Goal: Check status: Check status

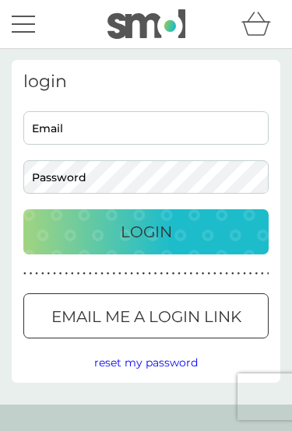
click at [181, 123] on input "Email" at bounding box center [145, 127] width 245 height 33
type input "malteschuetz@icloud.com"
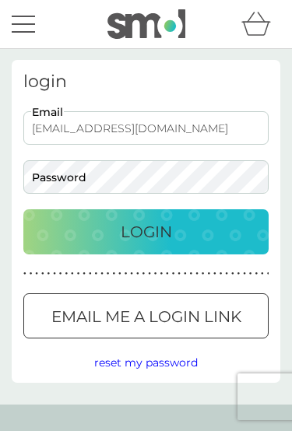
click at [145, 232] on button "Login" at bounding box center [145, 231] width 245 height 45
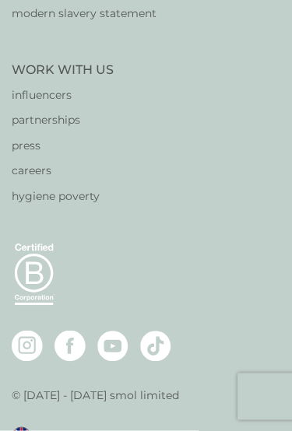
scroll to position [643, 0]
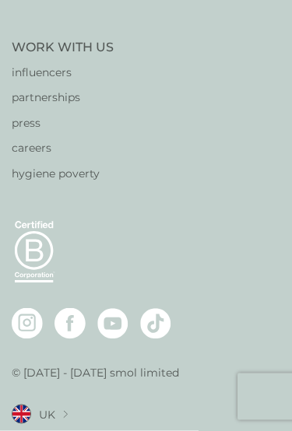
click at [54, 406] on span "UK" at bounding box center [47, 414] width 16 height 17
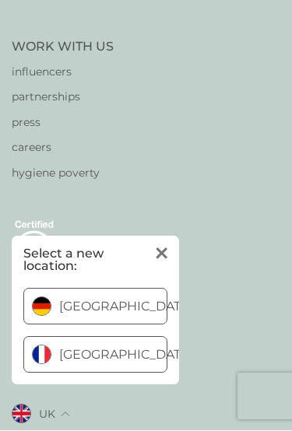
click at [121, 301] on span "[GEOGRAPHIC_DATA]" at bounding box center [125, 307] width 133 height 12
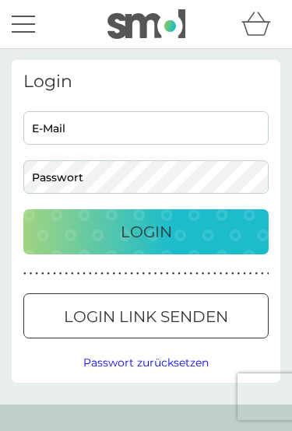
click at [192, 133] on input "E-Mail" at bounding box center [145, 127] width 245 height 33
type input "[EMAIL_ADDRESS][DOMAIN_NAME]"
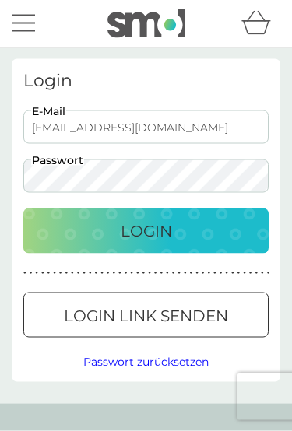
click at [130, 225] on p "Login" at bounding box center [145, 230] width 51 height 25
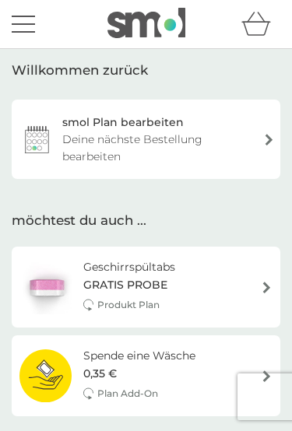
click at [214, 135] on div "Deine nächste Bestellung bearbeiten" at bounding box center [156, 148] width 188 height 34
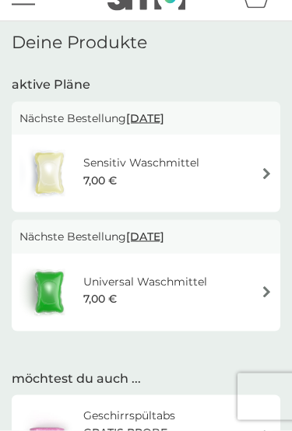
scroll to position [26, 0]
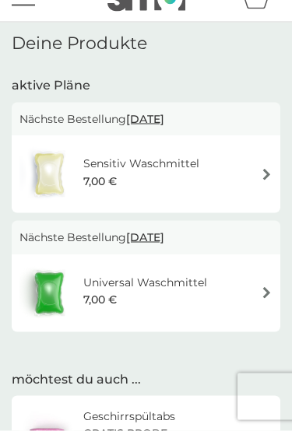
click at [164, 118] on span "7 Nov. 2025" at bounding box center [145, 119] width 38 height 30
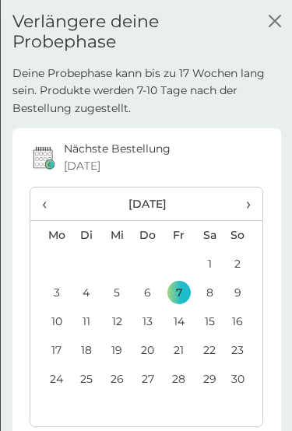
click at [269, 19] on icon "Schließen" at bounding box center [273, 21] width 12 height 12
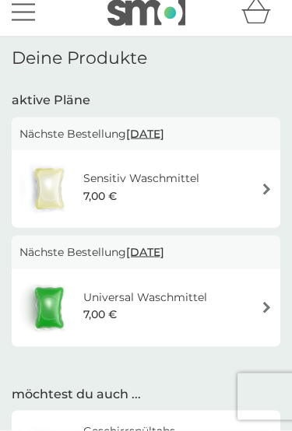
scroll to position [0, 0]
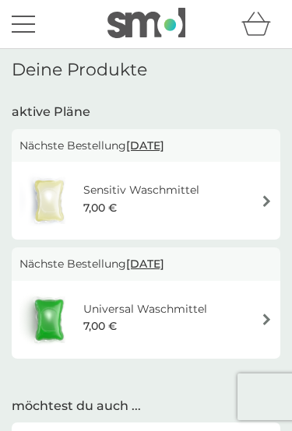
click at [34, 32] on div "Menü" at bounding box center [23, 32] width 23 height 2
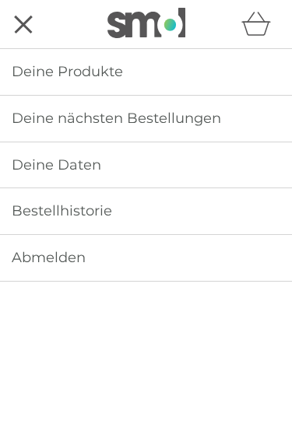
click at [96, 211] on span "Bestellhistorie" at bounding box center [62, 210] width 100 height 17
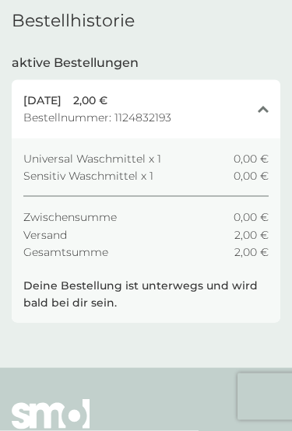
click at [153, 285] on p "Deine Bestellung ist unterwegs und wird bald bei dir sein." at bounding box center [145, 294] width 245 height 35
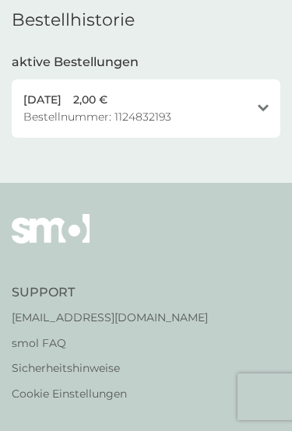
click at [202, 110] on div "3 Okt. 2025 2,00 € Bestellnummer: 1124832193" at bounding box center [136, 108] width 226 height 35
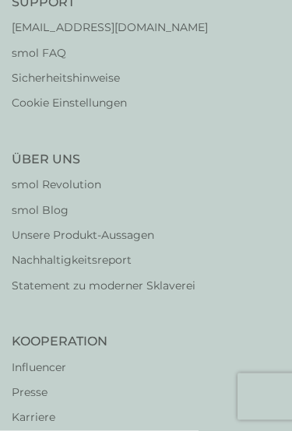
scroll to position [503, 0]
